Goal: Task Accomplishment & Management: Manage account settings

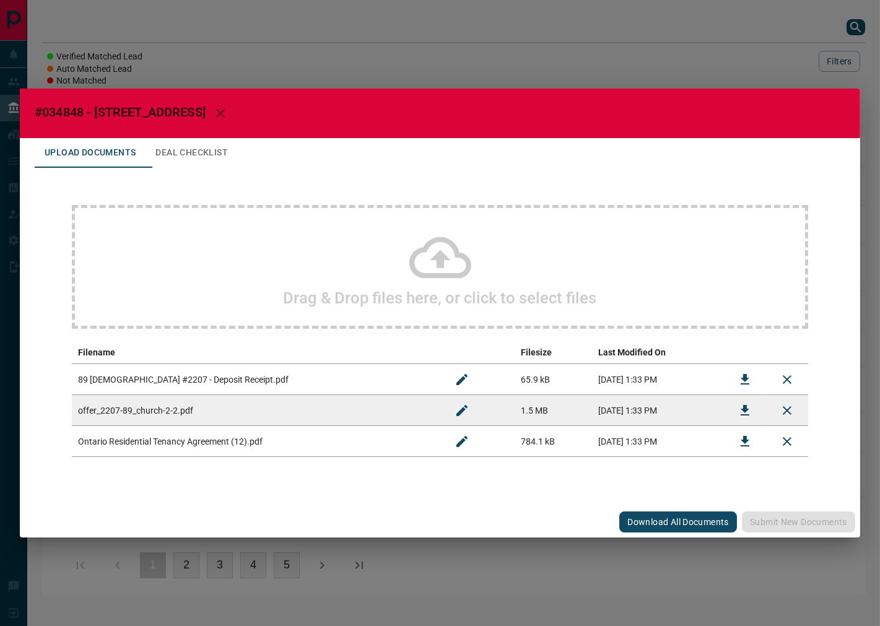
click at [743, 412] on icon "Download" at bounding box center [744, 410] width 15 height 15
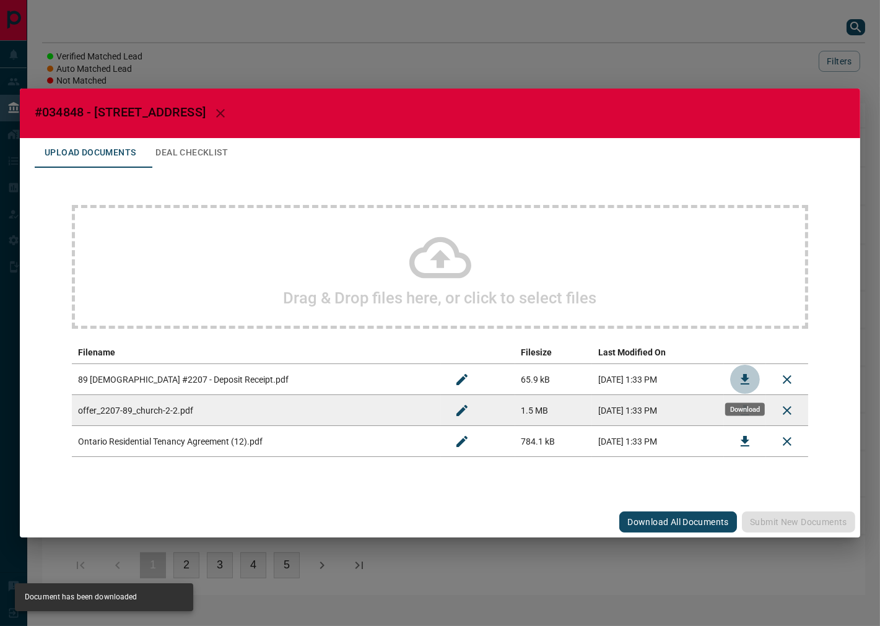
click at [745, 388] on button "Download" at bounding box center [745, 380] width 30 height 30
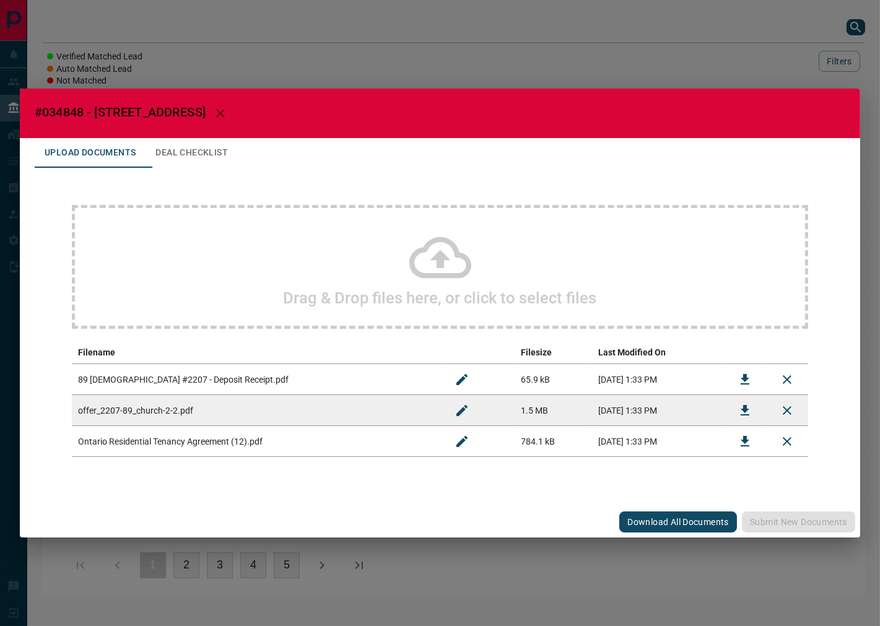
click at [732, 445] on button "Download" at bounding box center [745, 442] width 30 height 30
click at [220, 162] on button "Deal Checklist" at bounding box center [191, 153] width 92 height 30
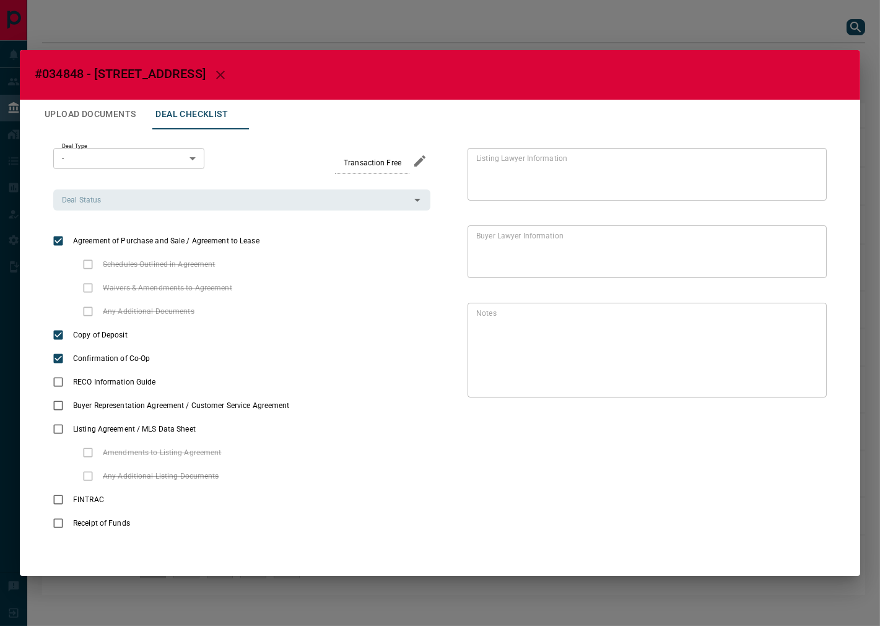
click at [167, 183] on div "Deal Type - * ​ Transaction Free Deal Status Deal Status" at bounding box center [241, 179] width 377 height 63
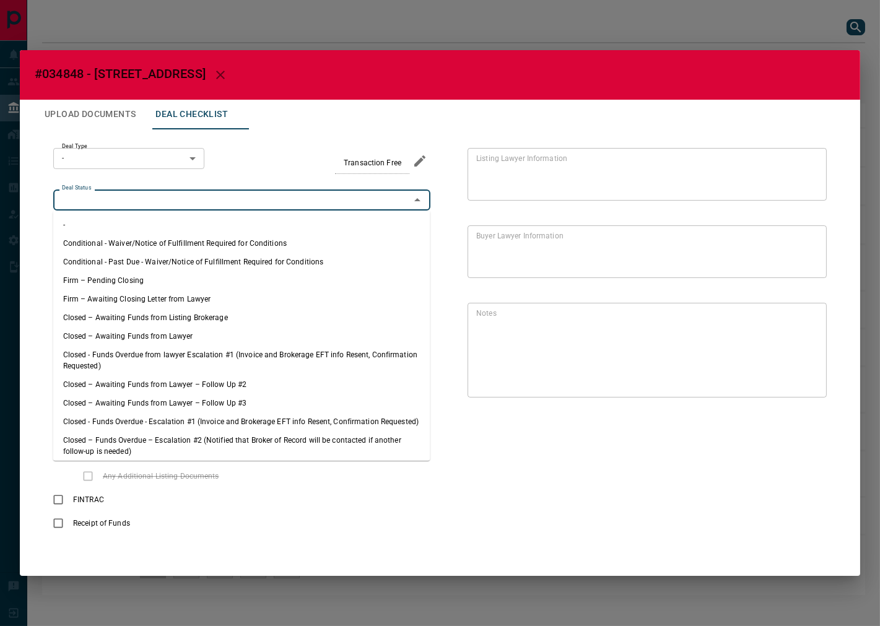
click at [150, 196] on input "Deal Status" at bounding box center [231, 200] width 349 height 14
click at [161, 287] on li "Firm – Pending Closing" at bounding box center [241, 280] width 377 height 19
type input "**********"
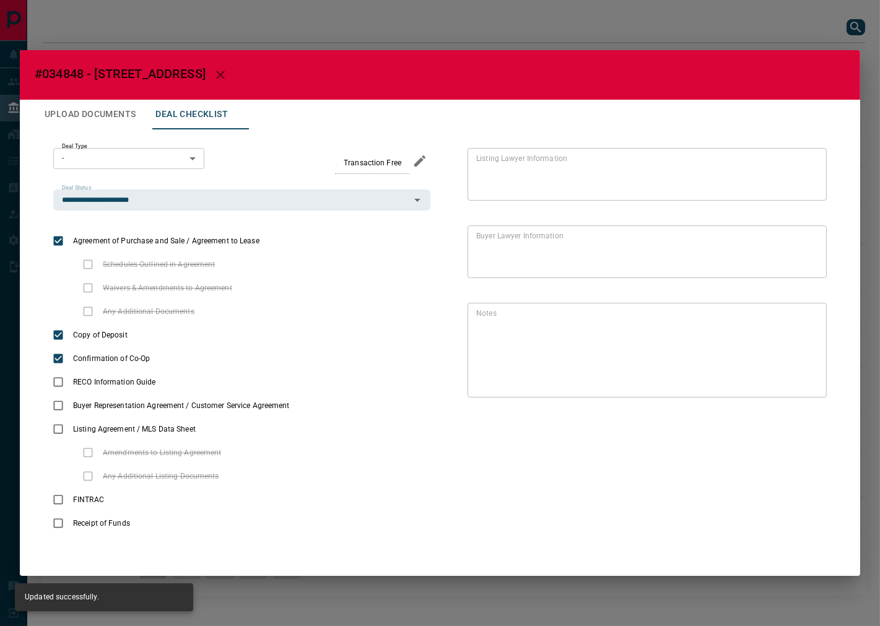
click at [101, 165] on body "Lead Transfers Leads Deals Listings Campaigns Quota Rules Agent Quotas Admin Mo…" at bounding box center [440, 303] width 880 height 607
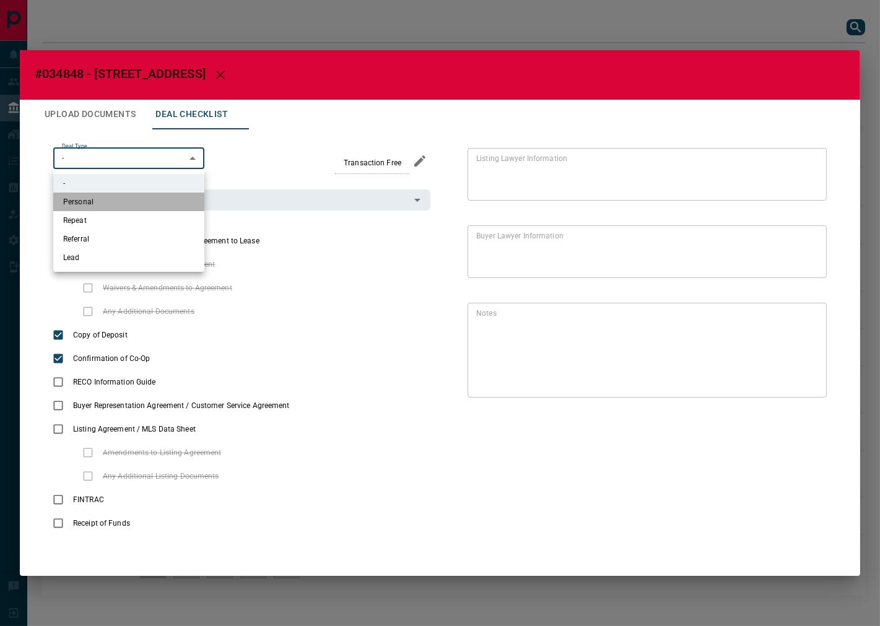
click at [144, 196] on li "Personal" at bounding box center [128, 202] width 151 height 19
type input "*"
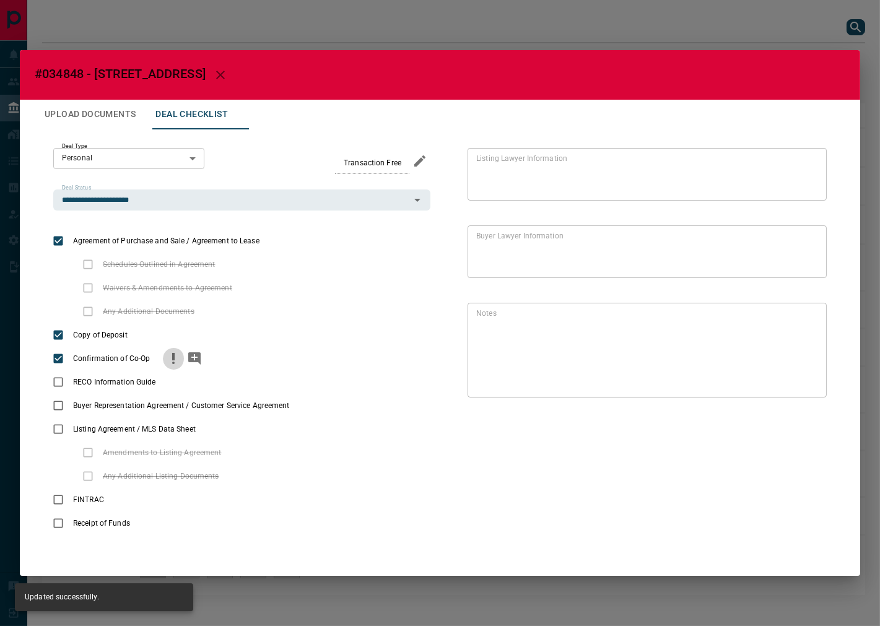
click at [172, 362] on circle "priority" at bounding box center [173, 363] width 2 height 2
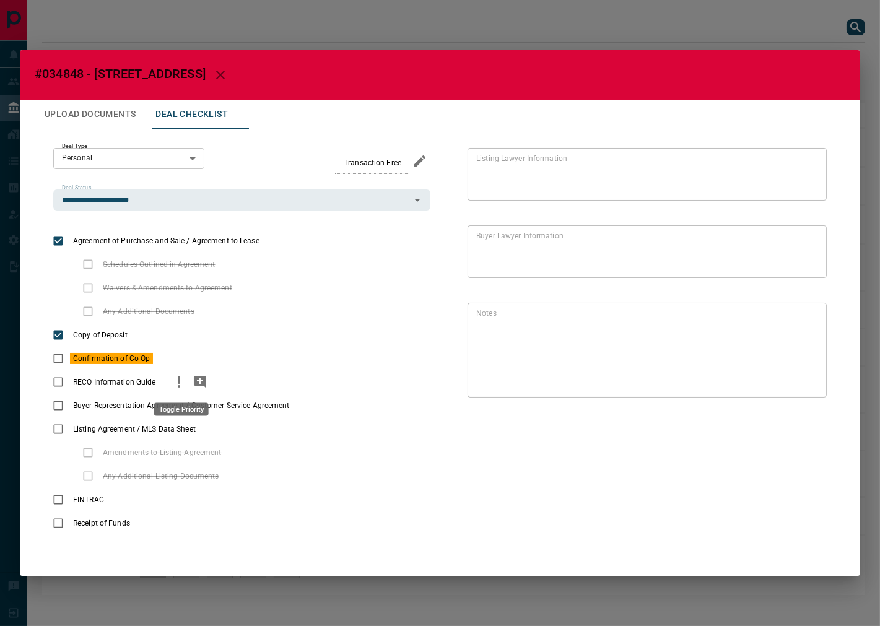
click at [186, 388] on icon "priority" at bounding box center [178, 382] width 15 height 15
click at [315, 410] on icon "priority" at bounding box center [313, 405] width 15 height 15
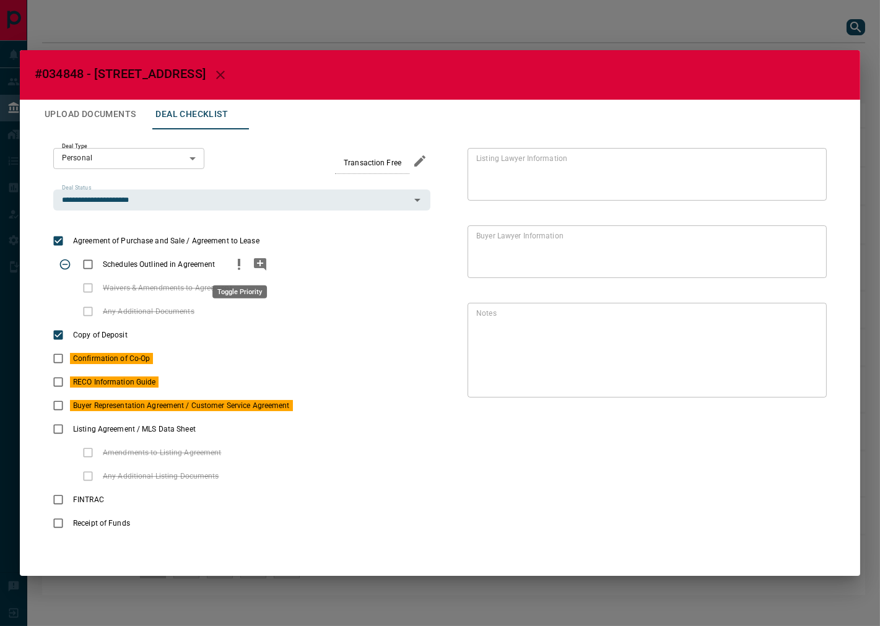
click at [240, 261] on icon "priority" at bounding box center [239, 264] width 15 height 15
click at [257, 261] on icon "add note" at bounding box center [260, 264] width 12 height 12
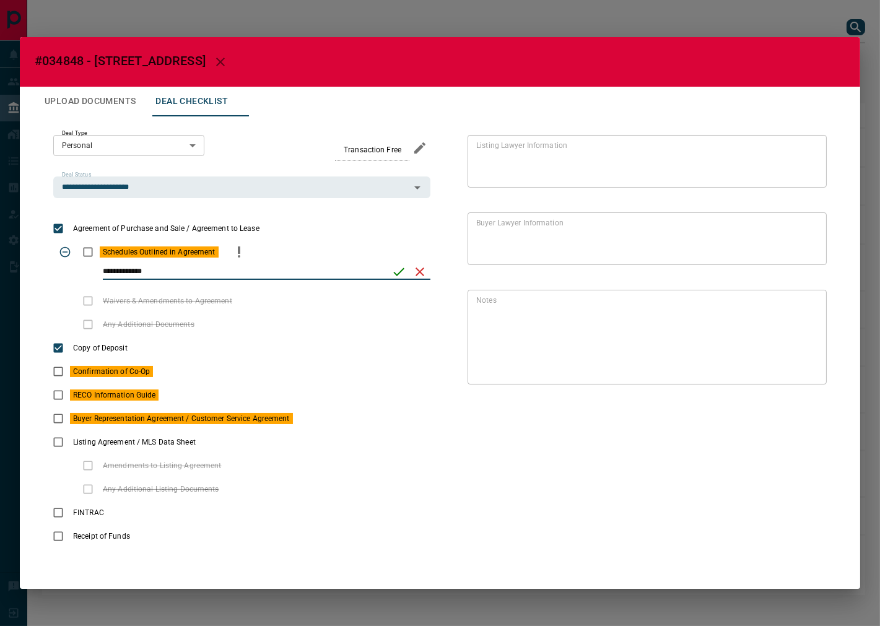
type input "**********"
click at [400, 272] on icon "save" at bounding box center [399, 271] width 11 height 8
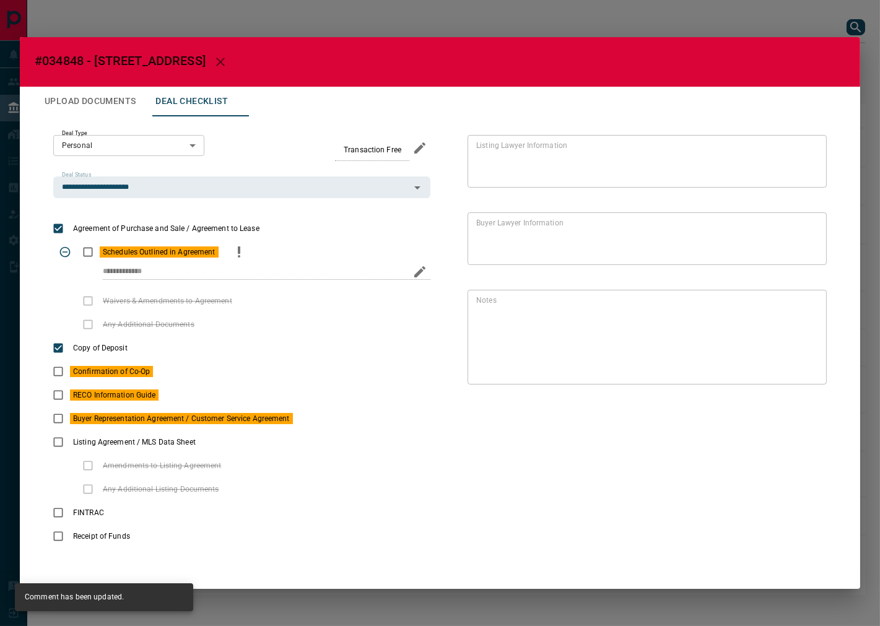
click at [134, 107] on button "Upload Documents" at bounding box center [90, 102] width 111 height 30
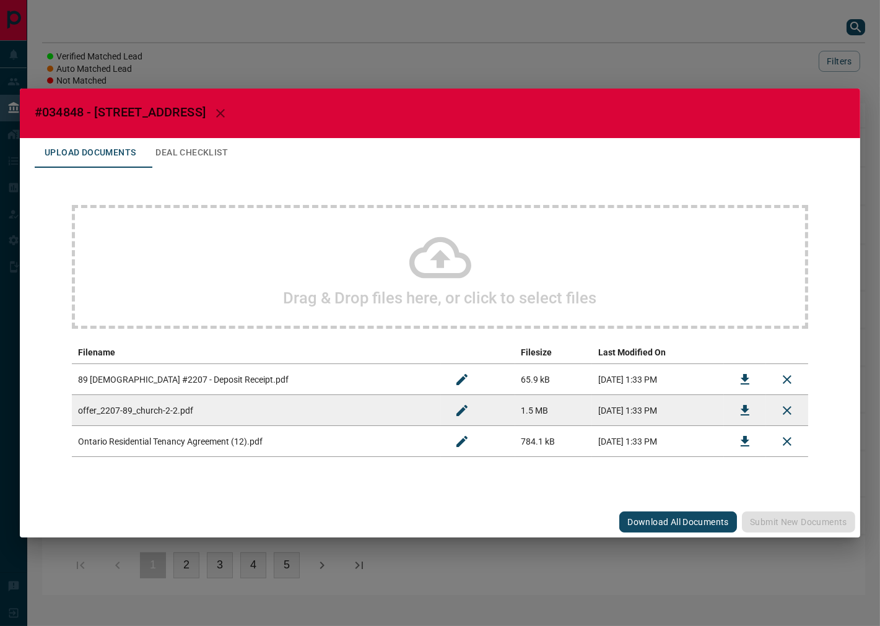
click at [246, 232] on div "Drag & Drop files here, or click to select files" at bounding box center [440, 267] width 736 height 124
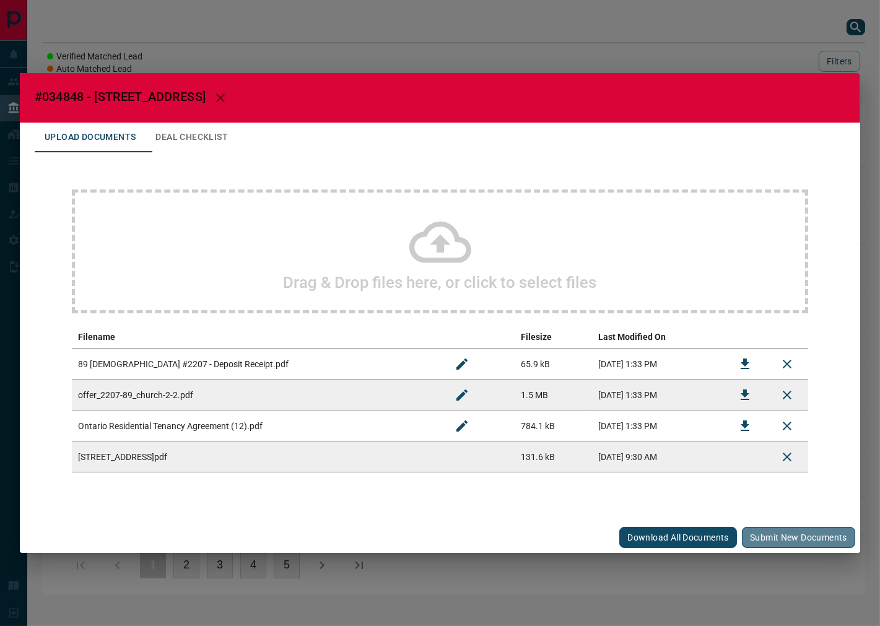
click at [774, 535] on button "Submit new documents" at bounding box center [798, 537] width 113 height 21
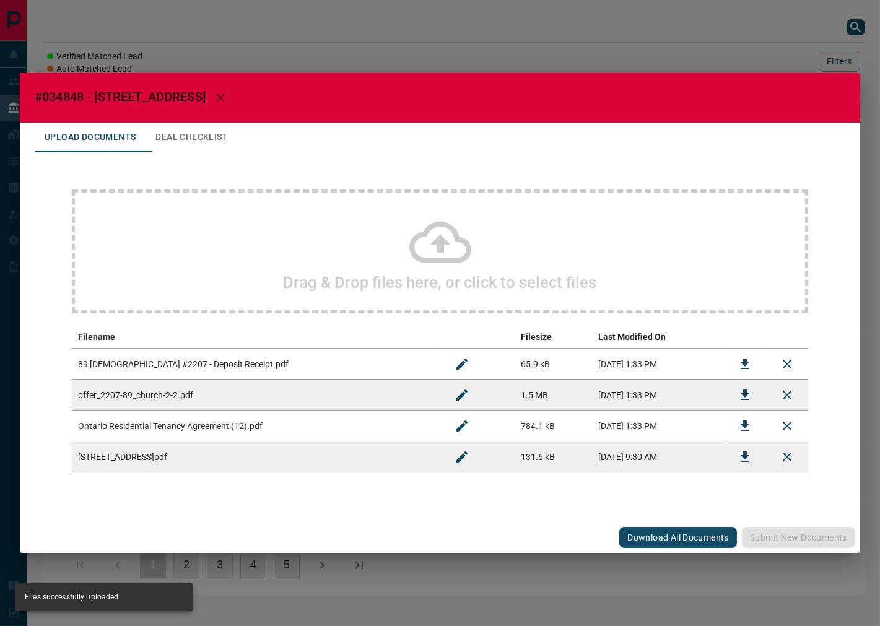
click at [220, 137] on button "Deal Checklist" at bounding box center [191, 138] width 92 height 30
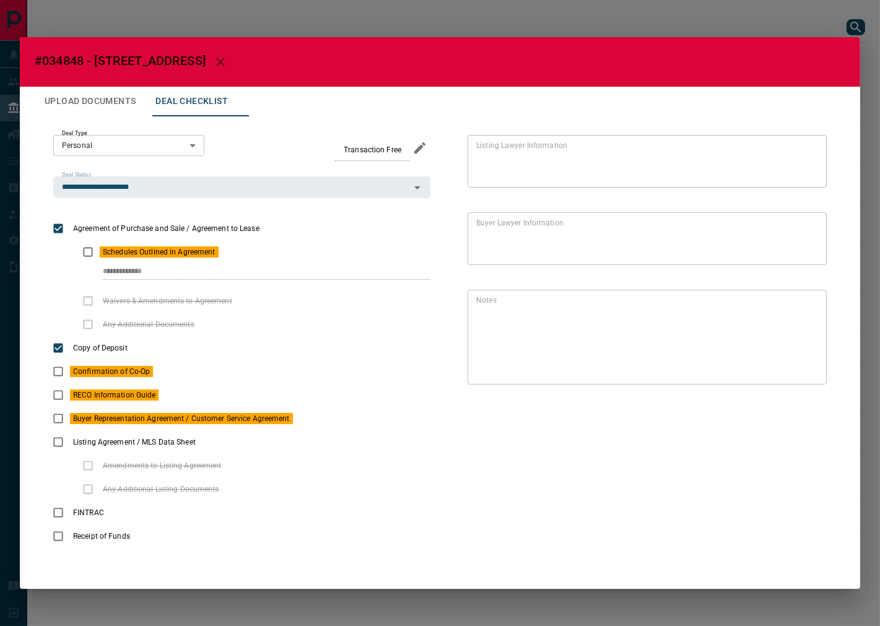
click at [62, 271] on div "**********" at bounding box center [241, 276] width 377 height 25
click at [81, 96] on button "Upload Documents" at bounding box center [90, 102] width 111 height 30
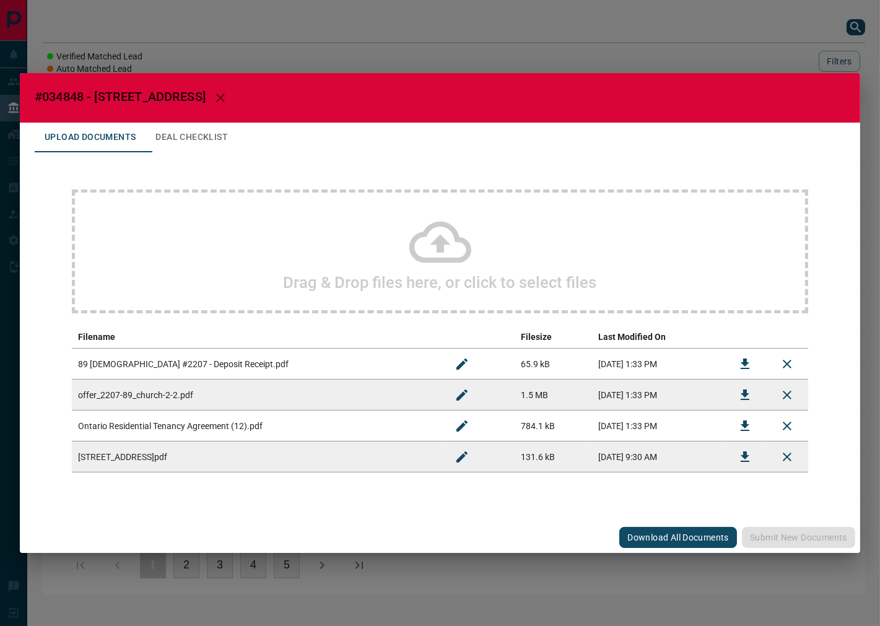
click at [188, 149] on button "Deal Checklist" at bounding box center [191, 138] width 92 height 30
